Goal: Find specific page/section: Find specific page/section

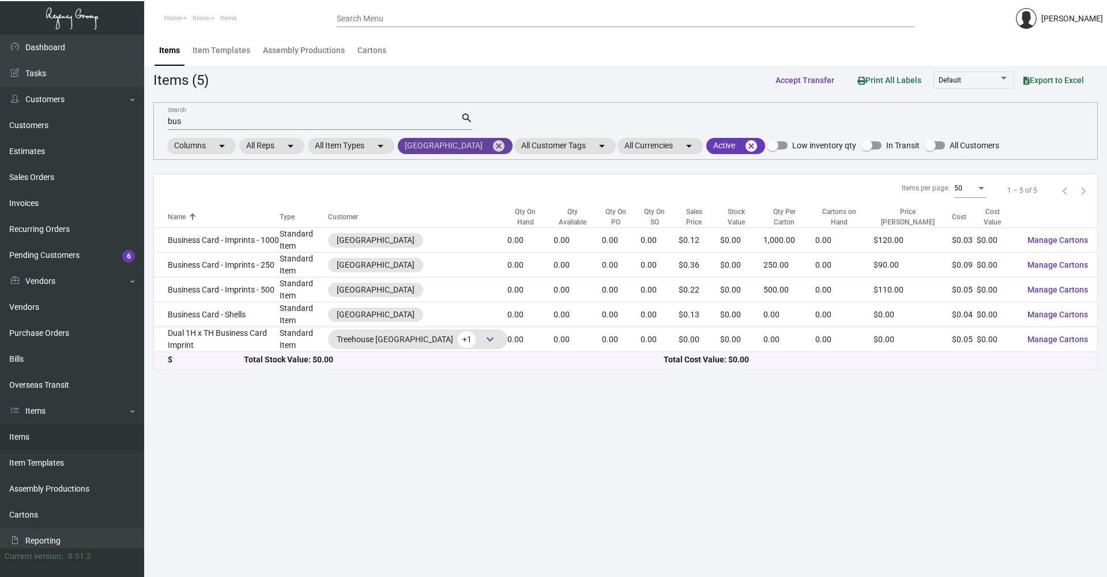
click at [506, 141] on mat-icon "cancel" at bounding box center [499, 146] width 14 height 14
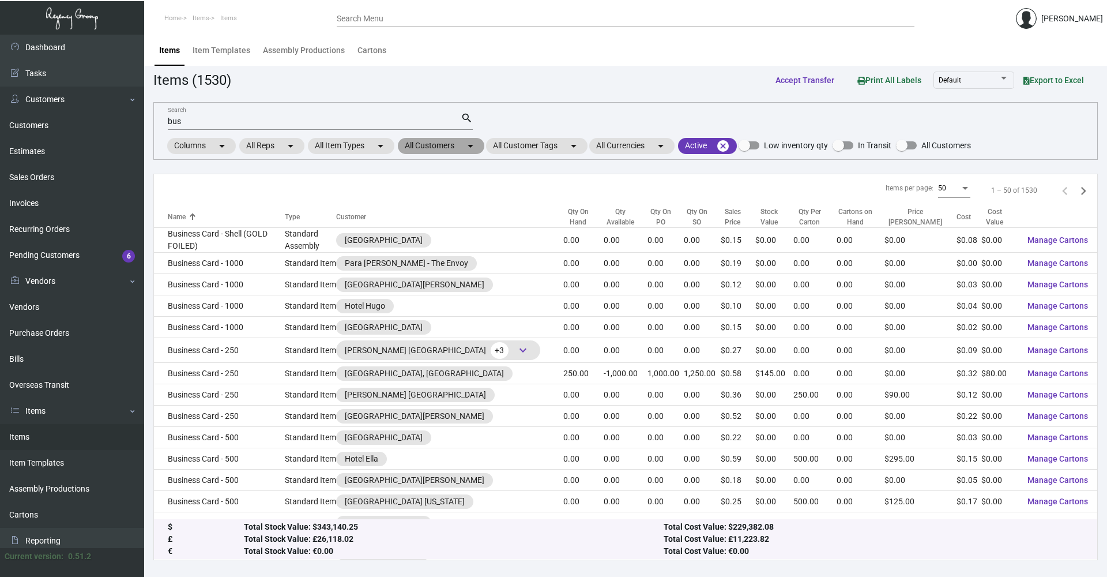
click at [448, 147] on mat-chip "All Customers arrow_drop_down" at bounding box center [441, 146] width 87 height 16
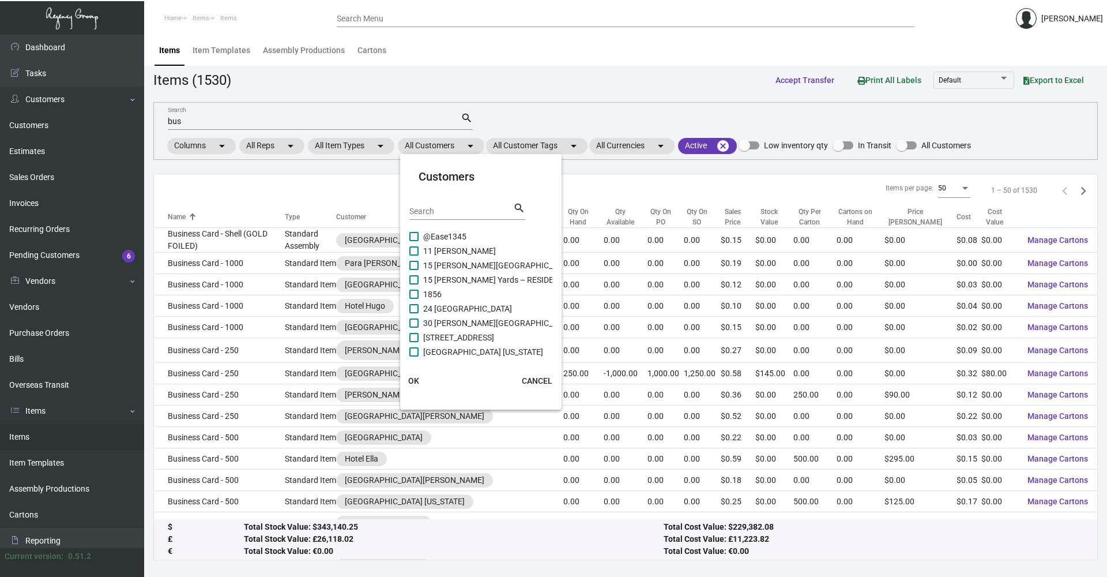
click at [473, 220] on div "Search search" at bounding box center [468, 215] width 116 height 28
click at [473, 209] on input "Search" at bounding box center [462, 211] width 104 height 9
click at [460, 206] on div "Search" at bounding box center [462, 211] width 104 height 18
type input "o"
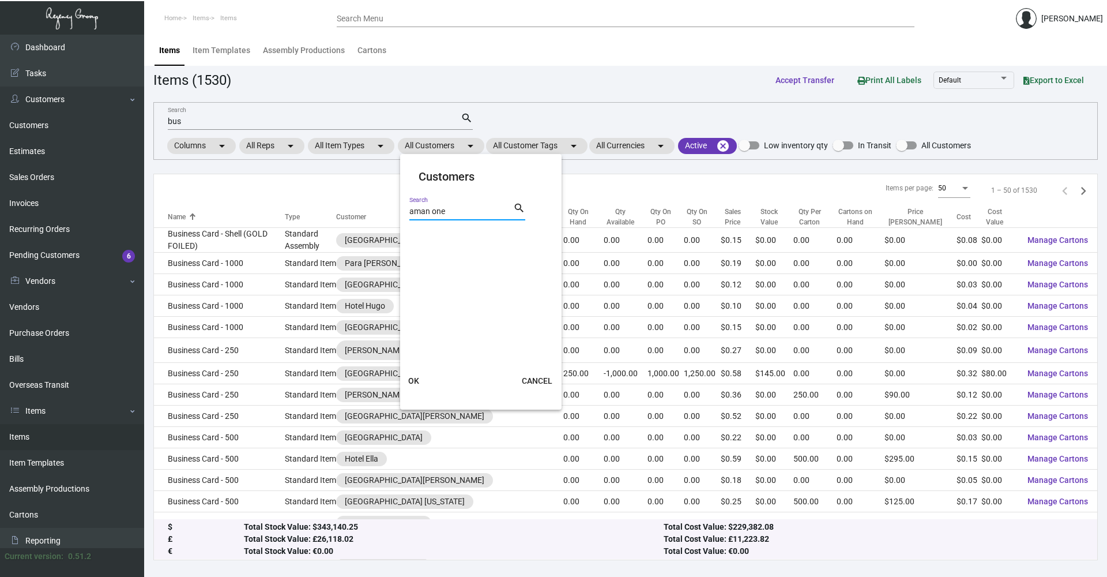
type input "aman one"
click at [412, 378] on span "OK" at bounding box center [413, 380] width 11 height 9
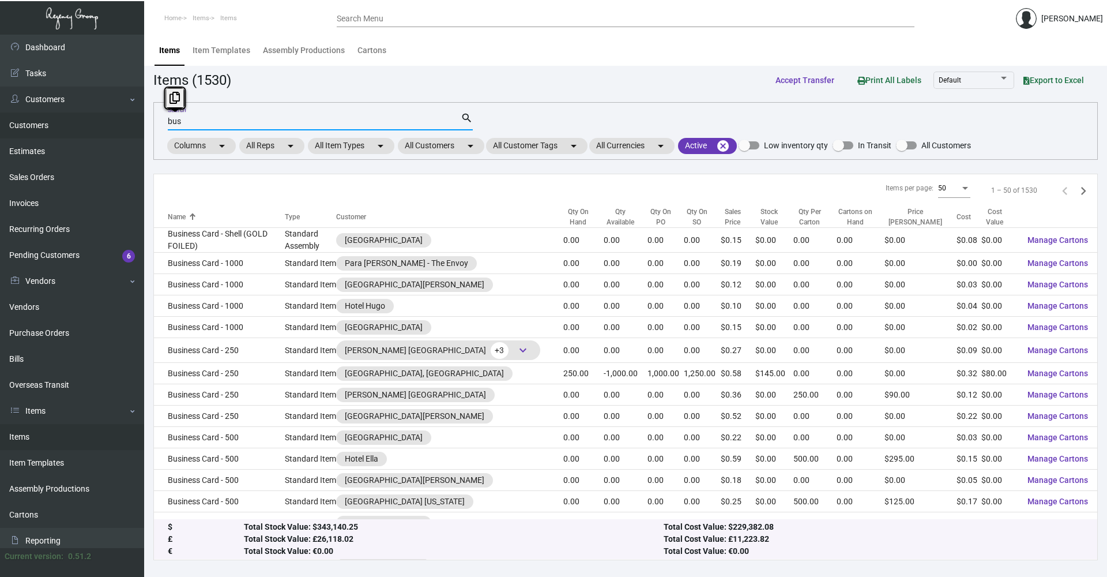
drag, startPoint x: 193, startPoint y: 122, endPoint x: 138, endPoint y: 125, distance: 55.4
click at [138, 125] on div "Dashboard Dashboard Tasks Customers Customers Estimates Sales Orders Invoices R…" at bounding box center [553, 306] width 1107 height 542
click at [422, 142] on mat-chip "All Customers arrow_drop_down" at bounding box center [441, 146] width 87 height 16
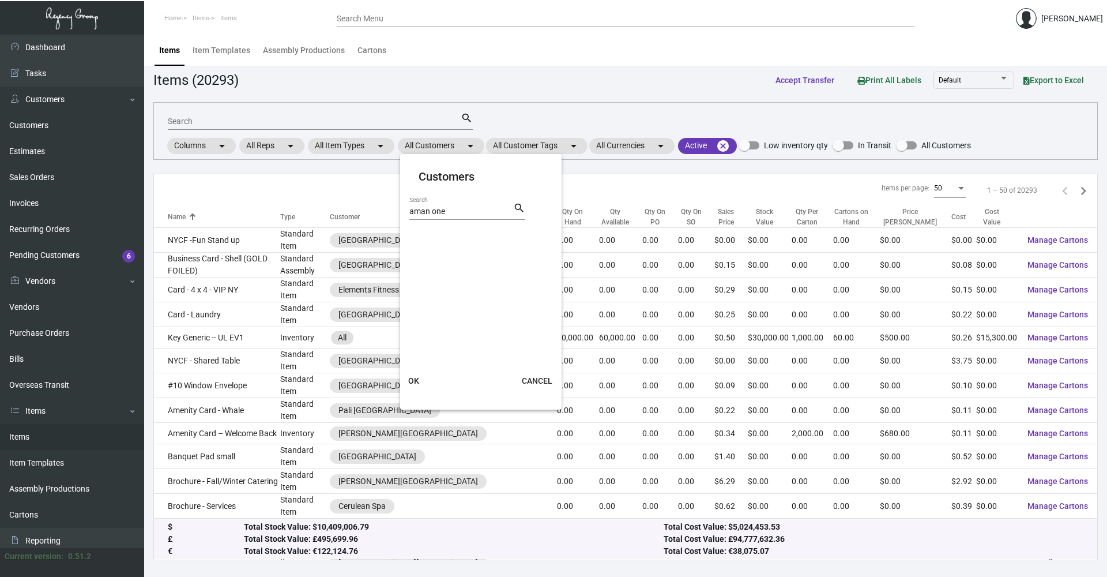
click at [470, 213] on input "aman one" at bounding box center [462, 211] width 104 height 9
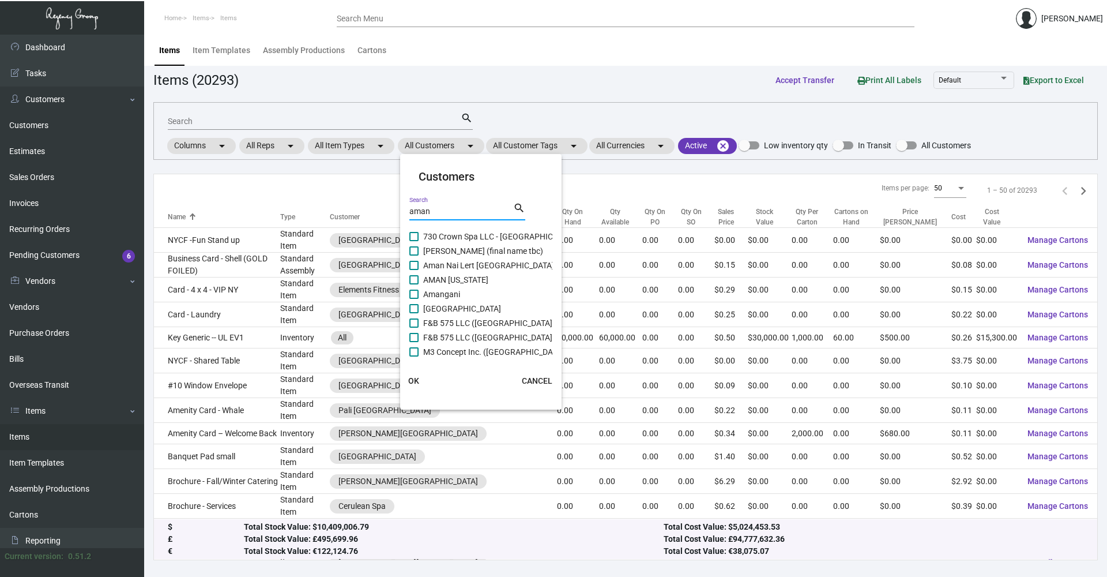
type input "aman"
click at [412, 276] on span at bounding box center [414, 279] width 9 height 9
click at [414, 284] on input "AMAN [US_STATE]" at bounding box center [414, 284] width 1 height 1
checkbox input "true"
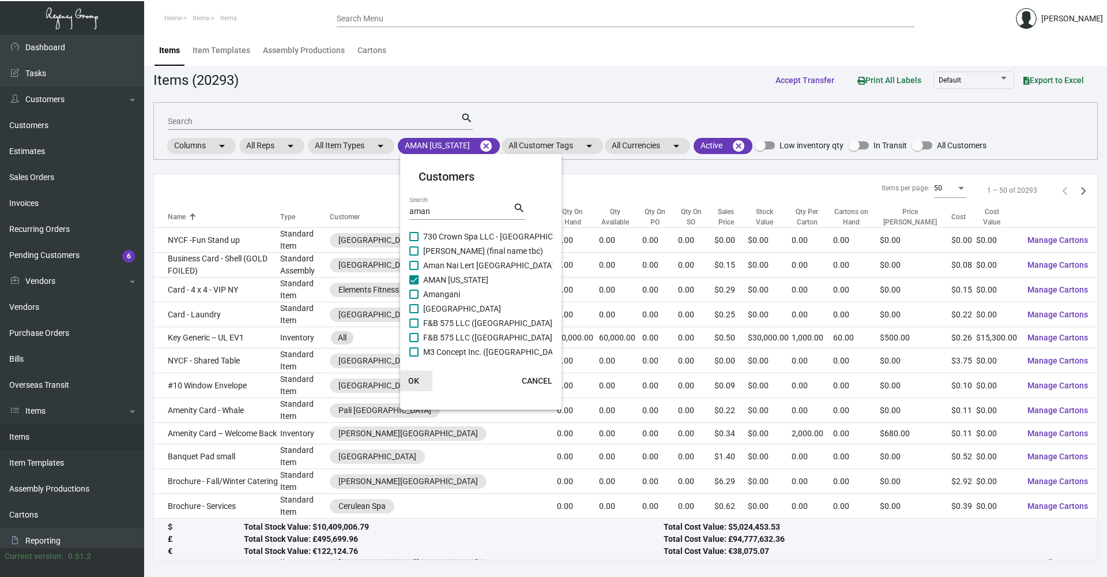
click at [405, 375] on button "OK" at bounding box center [414, 380] width 37 height 21
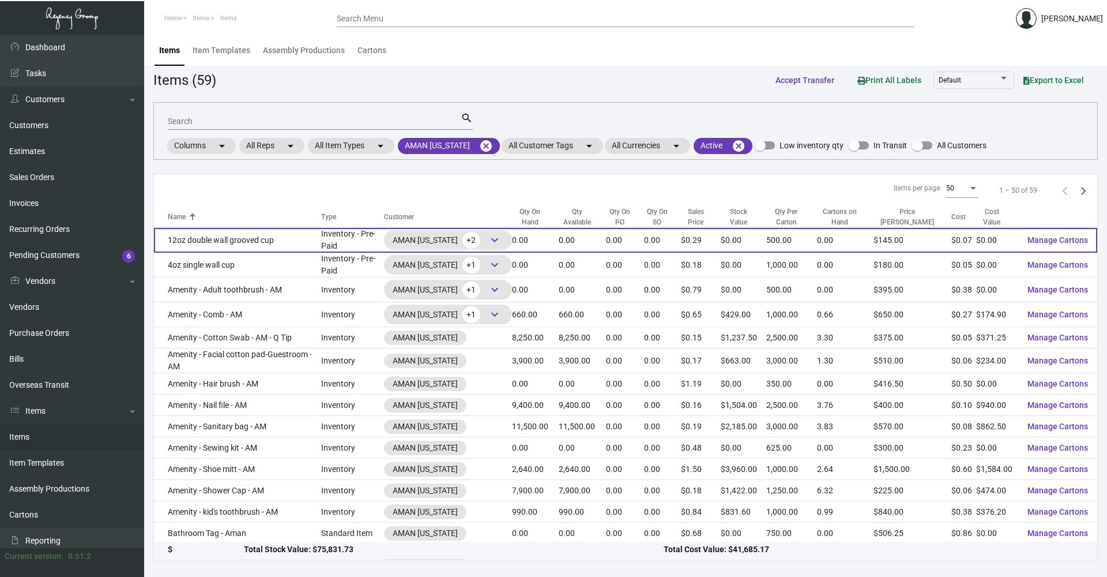
click at [494, 244] on span "keyboard_arrow_down" at bounding box center [495, 240] width 14 height 14
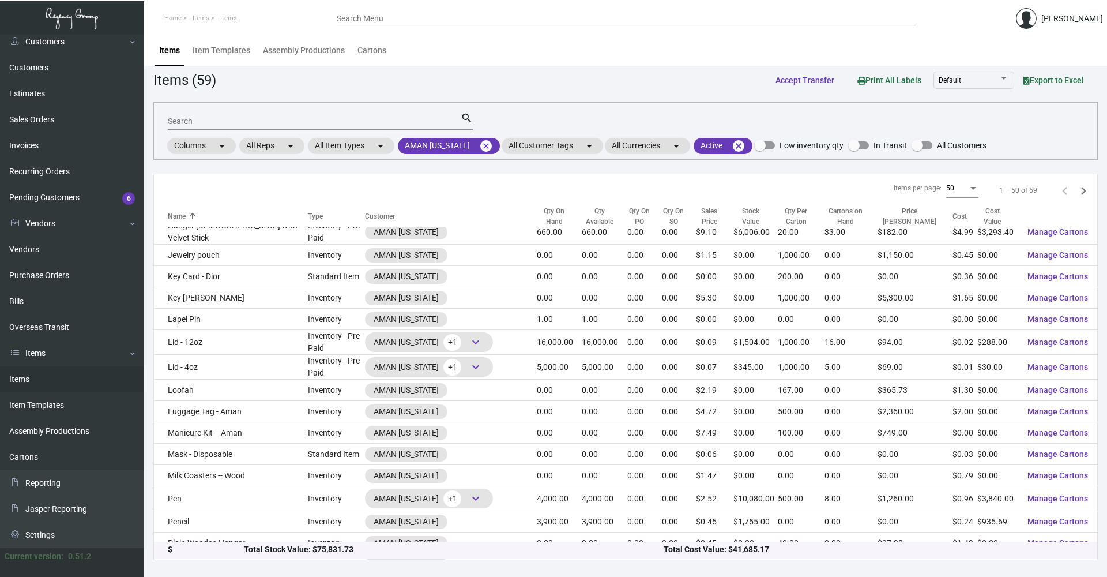
scroll to position [479, 0]
